Goal: Communication & Community: Answer question/provide support

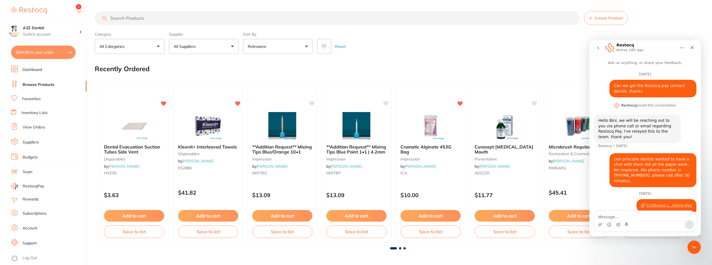
scroll to position [21, 0]
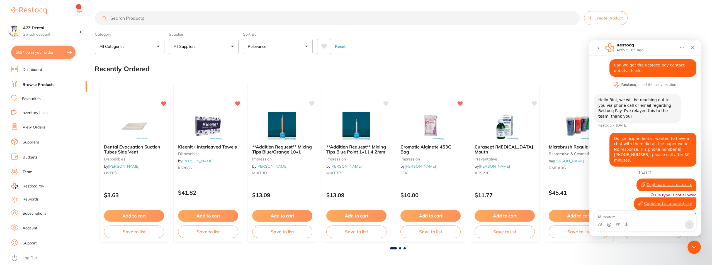
click at [605, 217] on textarea "Message…" at bounding box center [645, 215] width 102 height 9
type textarea "Hi"
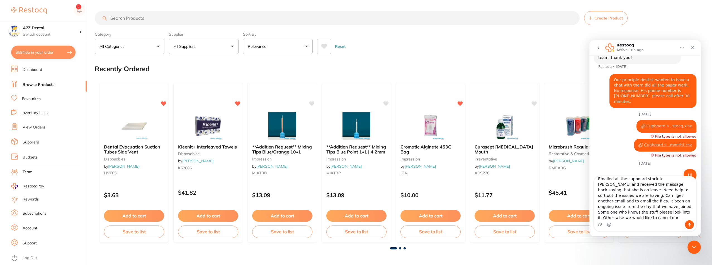
scroll to position [0, 0]
type textarea "Emailed all the cupboard stock to [PERSON_NAME] and received the message back s…"
click at [689, 224] on icon "Send a message…" at bounding box center [689, 225] width 3 height 4
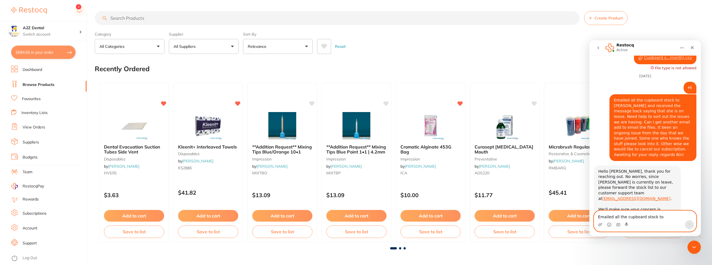
scroll to position [162, 0]
drag, startPoint x: 666, startPoint y: 170, endPoint x: 627, endPoint y: 171, distance: 39.8
click at [627, 171] on div "Hello [PERSON_NAME], thank you for reaching out. No worries, since [PERSON_NAME…" at bounding box center [637, 188] width 78 height 38
copy div "[EMAIL_ADDRESS][DOMAIN_NAME] ."
click at [622, 215] on textarea "Emailed all the cupboard stock to [PERSON_NAME] and received the message back s…" at bounding box center [645, 215] width 102 height 9
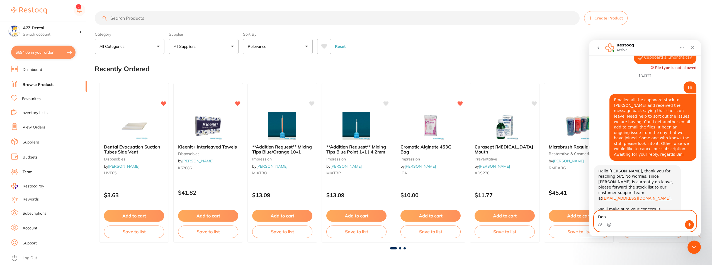
type textarea "Done"
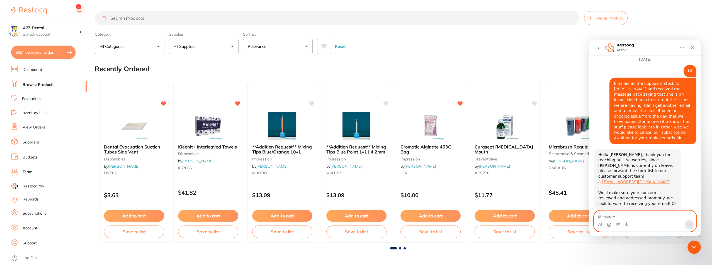
click at [600, 217] on textarea "Message…" at bounding box center [645, 215] width 102 height 9
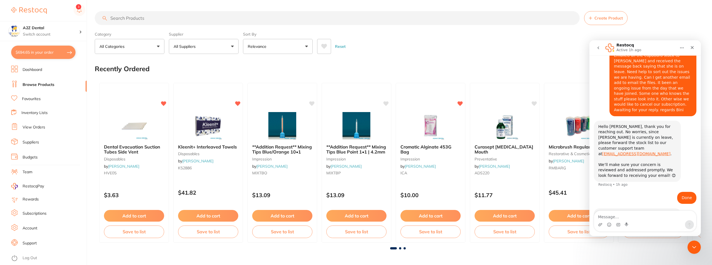
scroll to position [206, 0]
